Goal: Complete application form

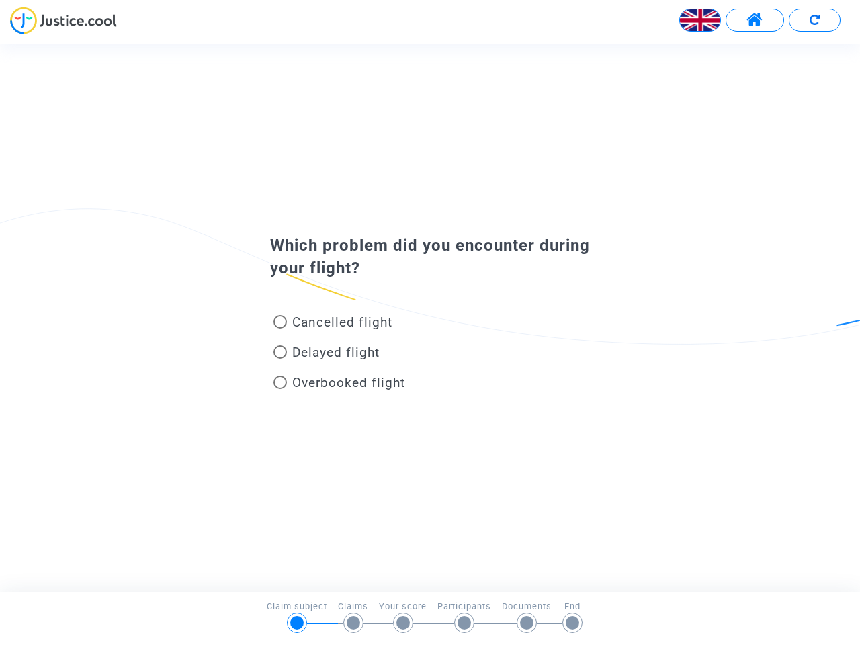
click at [700, 20] on img at bounding box center [700, 20] width 40 height 40
click at [755, 20] on span at bounding box center [755, 19] width 17 height 17
click at [815, 20] on div "Français" at bounding box center [430, 25] width 860 height 37
click at [430, 317] on div "Cancelled flight" at bounding box center [408, 325] width 296 height 30
click at [333, 325] on span "Cancelled flight" at bounding box center [342, 322] width 100 height 15
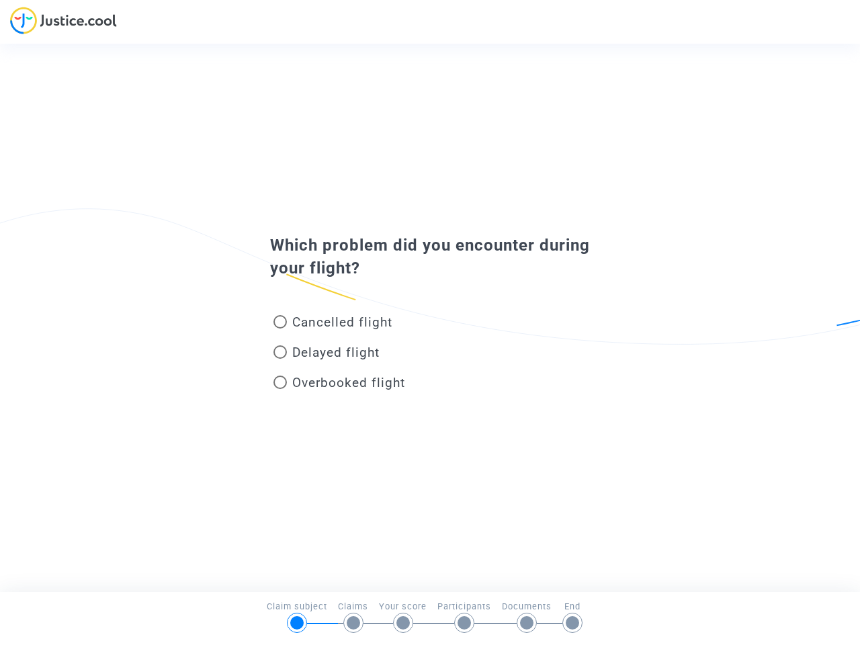
click at [280, 329] on input "Cancelled flight" at bounding box center [280, 329] width 1 height 1
radio input "true"
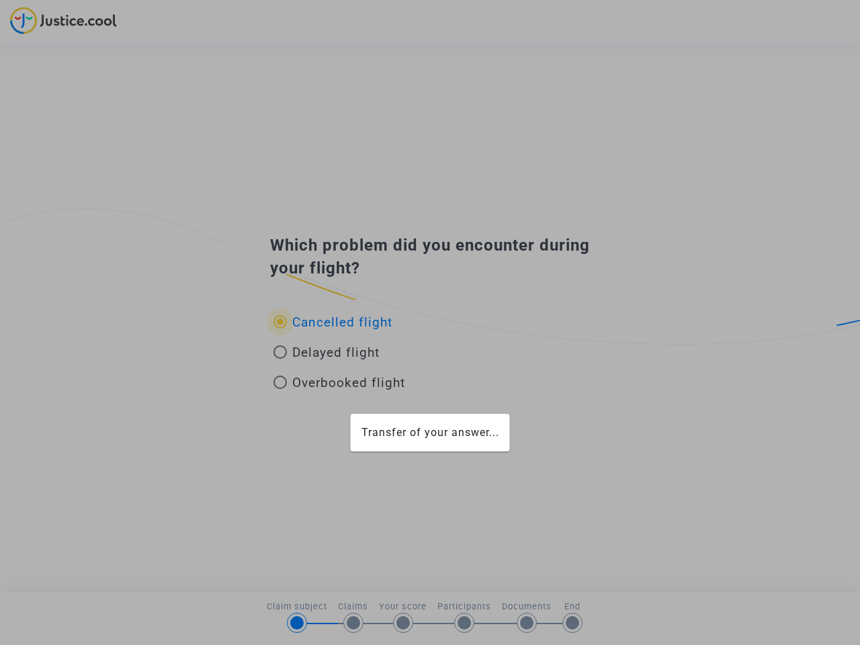
click at [351, 414] on mat-card "Transfer of your answer..." at bounding box center [430, 433] width 159 height 38
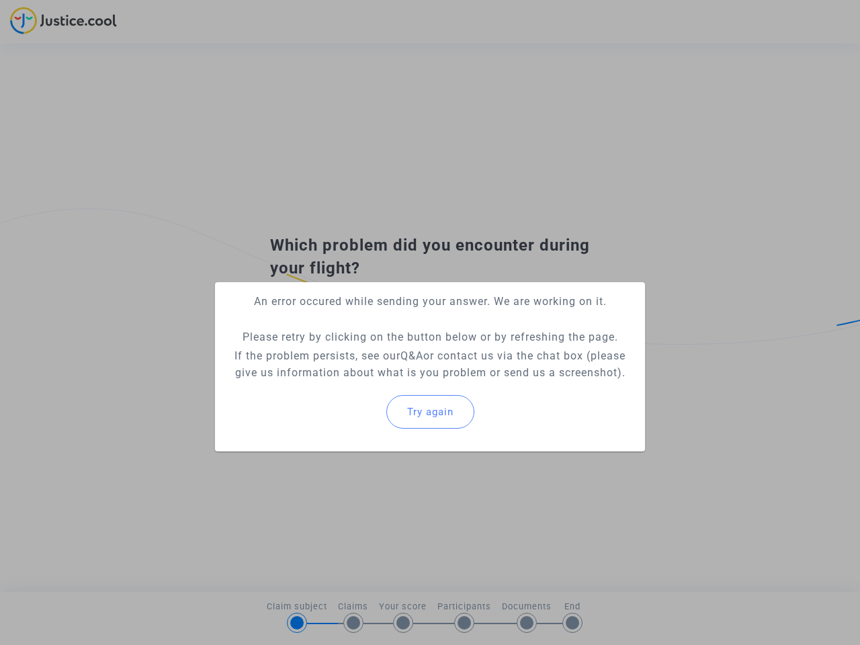
click at [327, 355] on p "If the problem persists, see our Q&A or contact us via the chat box (please giv…" at bounding box center [430, 365] width 409 height 34
click at [327, 352] on p "If the problem persists, see our Q&A or contact us via the chat box (please giv…" at bounding box center [430, 365] width 409 height 34
click at [339, 385] on div "Try again" at bounding box center [430, 412] width 409 height 58
click at [339, 383] on mat-card "An error occured while sending your answer. We are working on it. Please retry …" at bounding box center [430, 366] width 430 height 169
